Goal: Find specific page/section: Find specific page/section

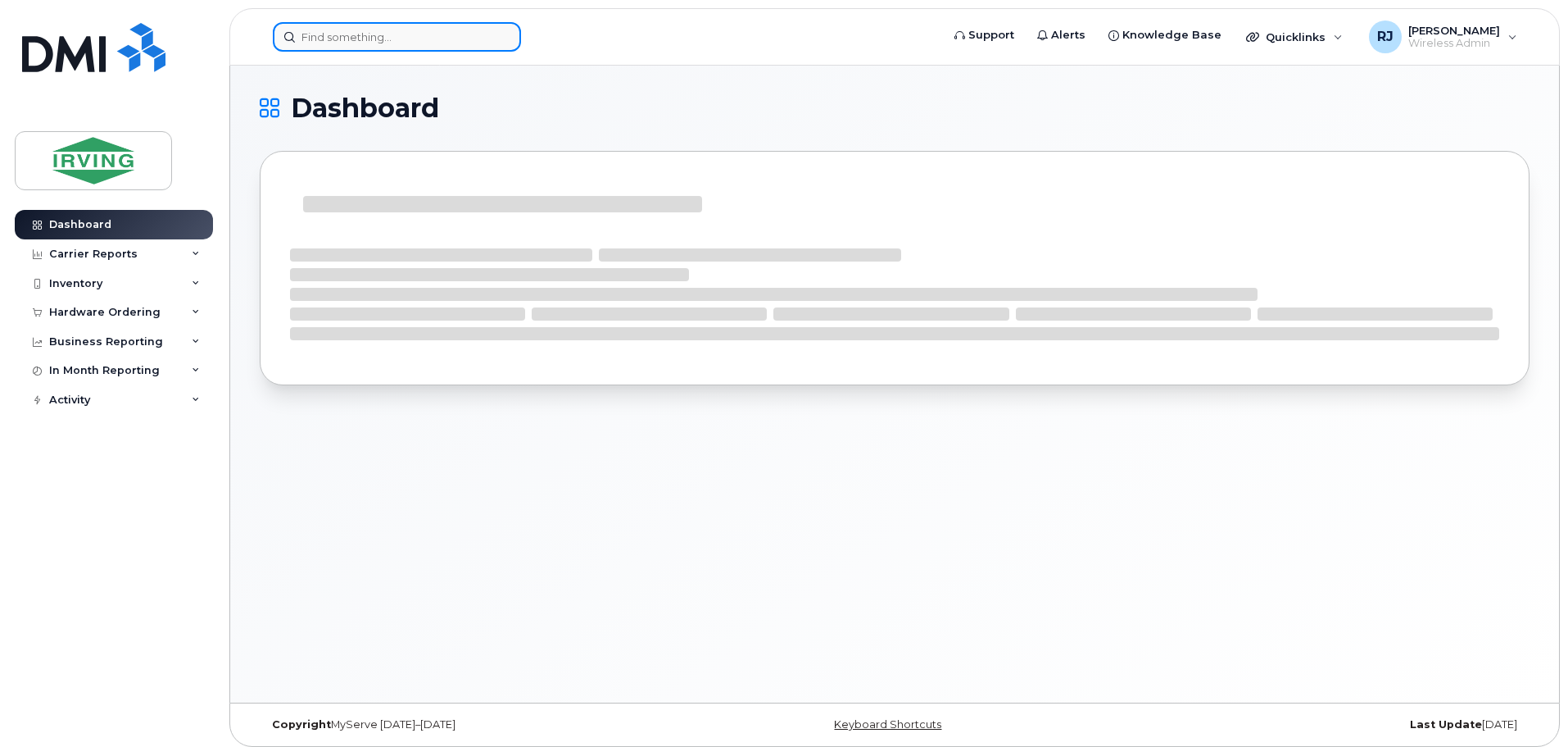
click at [386, 44] on input at bounding box center [397, 37] width 248 height 30
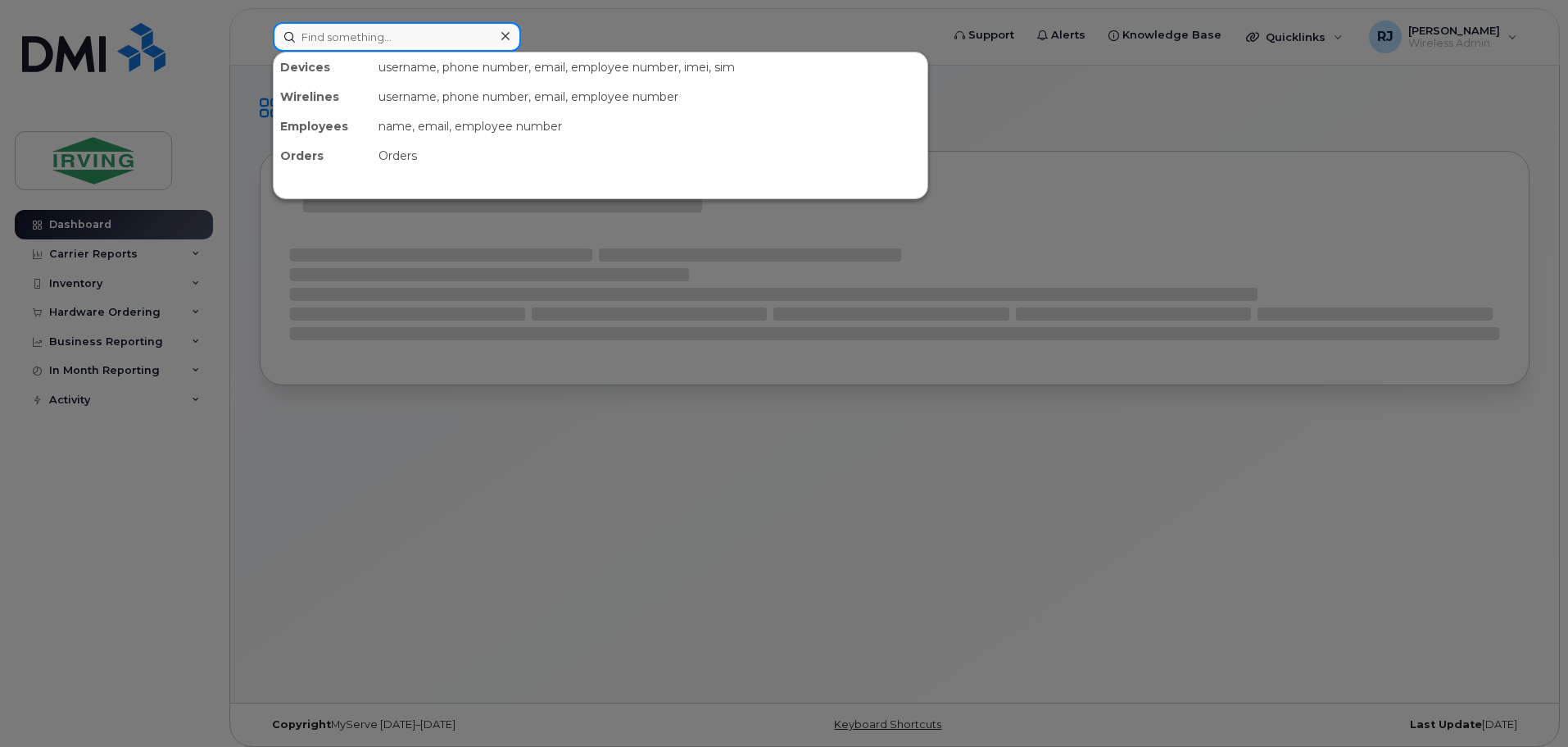
paste input "Bohan, Paul"
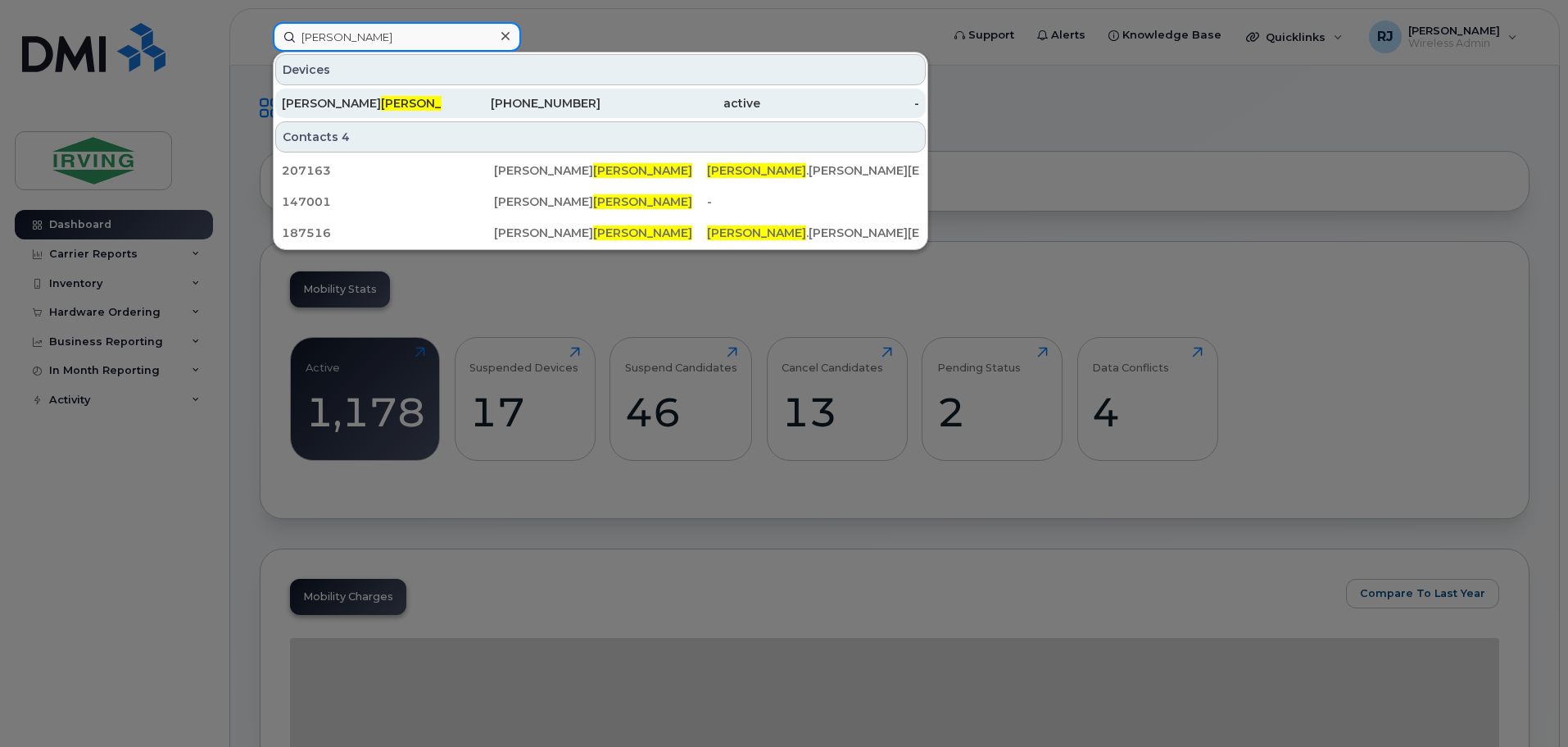
type input "Bohan"
click at [381, 97] on span "Bohan" at bounding box center [430, 104] width 99 height 15
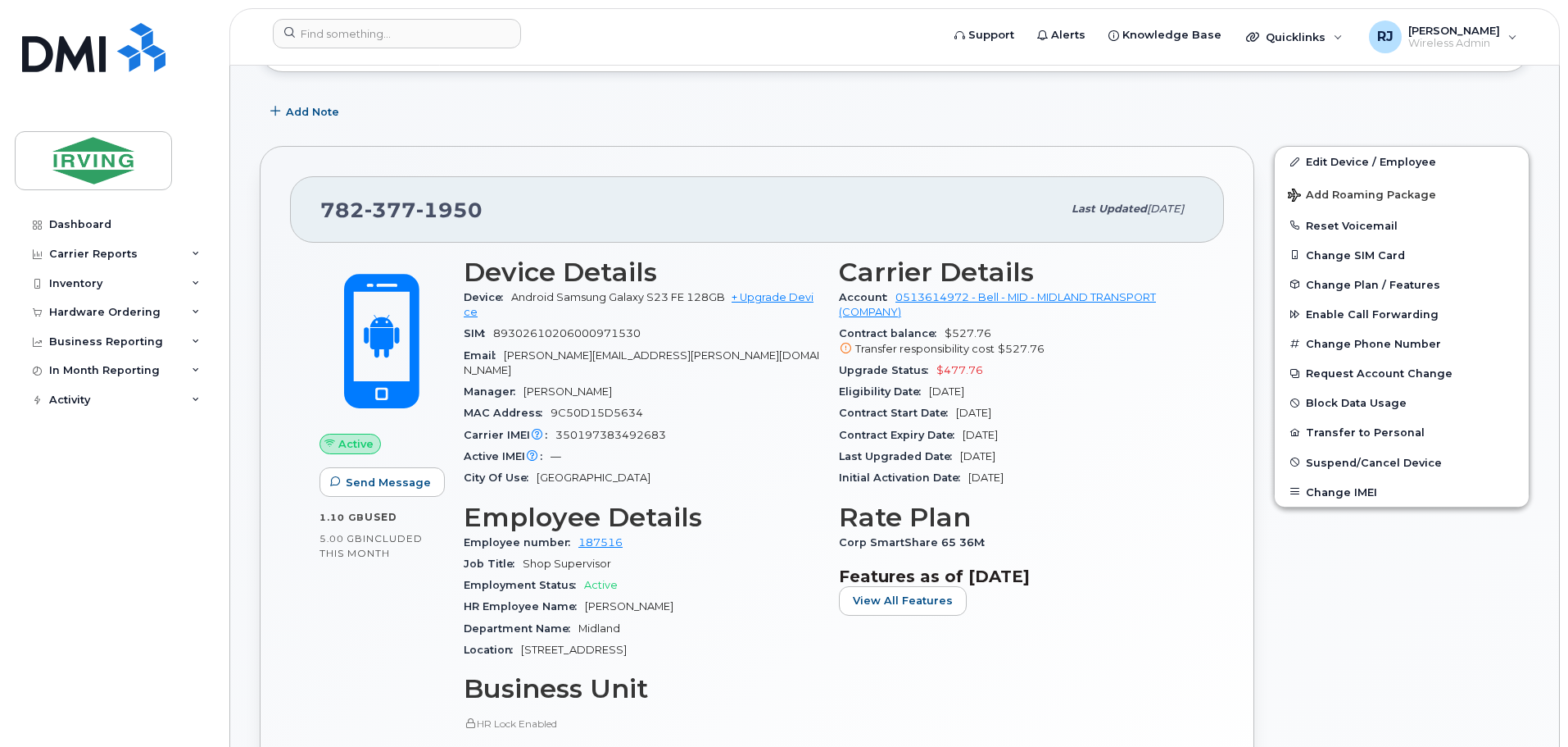
scroll to position [246, 0]
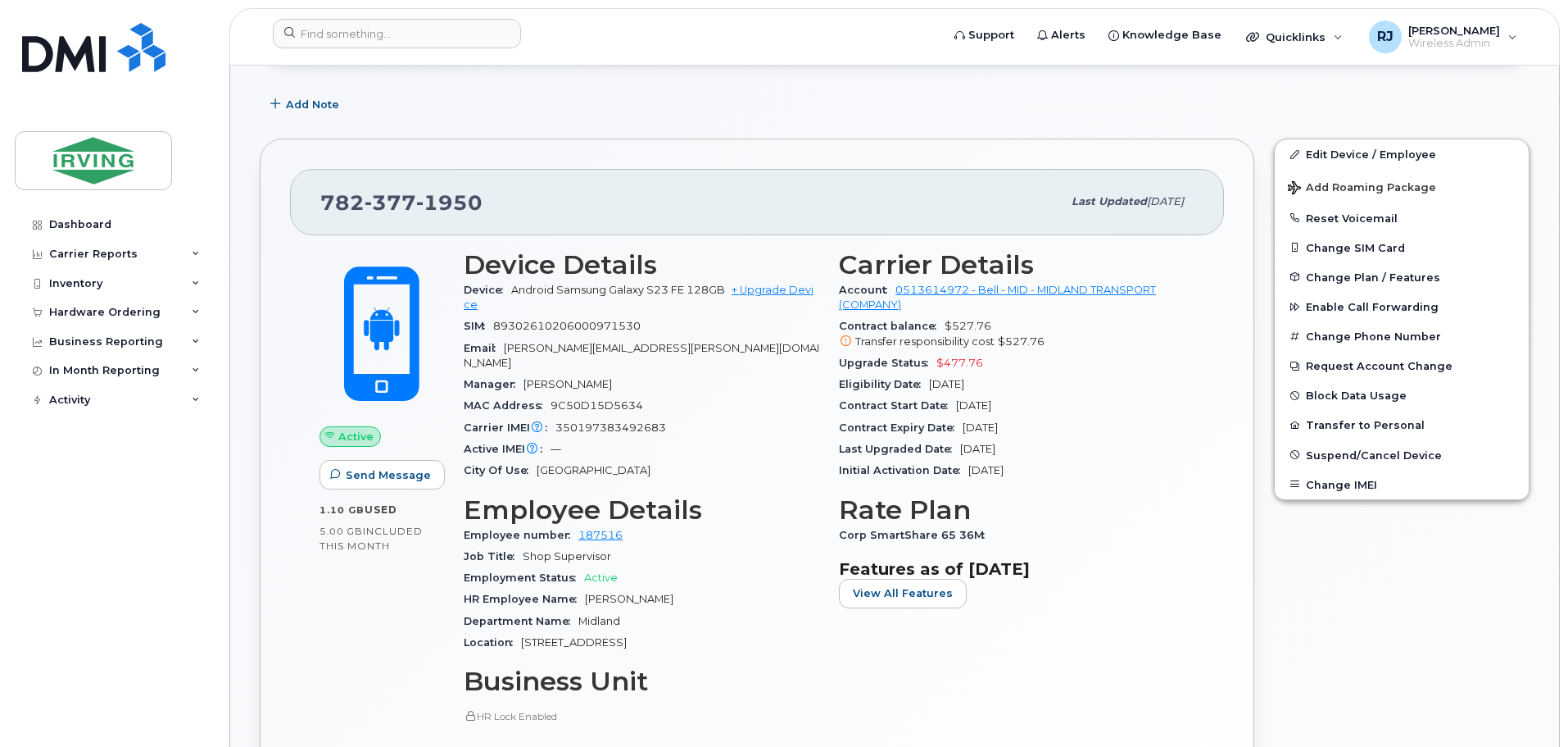
click at [389, 575] on div "Active Send Message 1.10 GB  used 5.00 GB  included this month" at bounding box center [382, 529] width 144 height 578
